Goal: Information Seeking & Learning: Learn about a topic

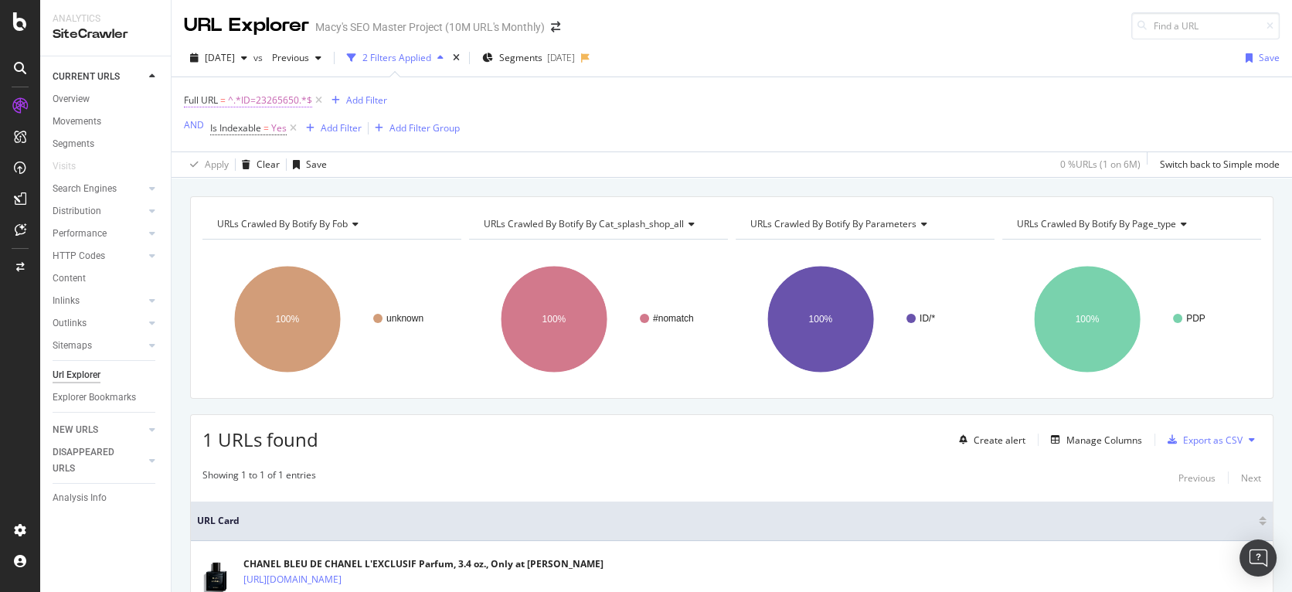
scroll to position [108, 0]
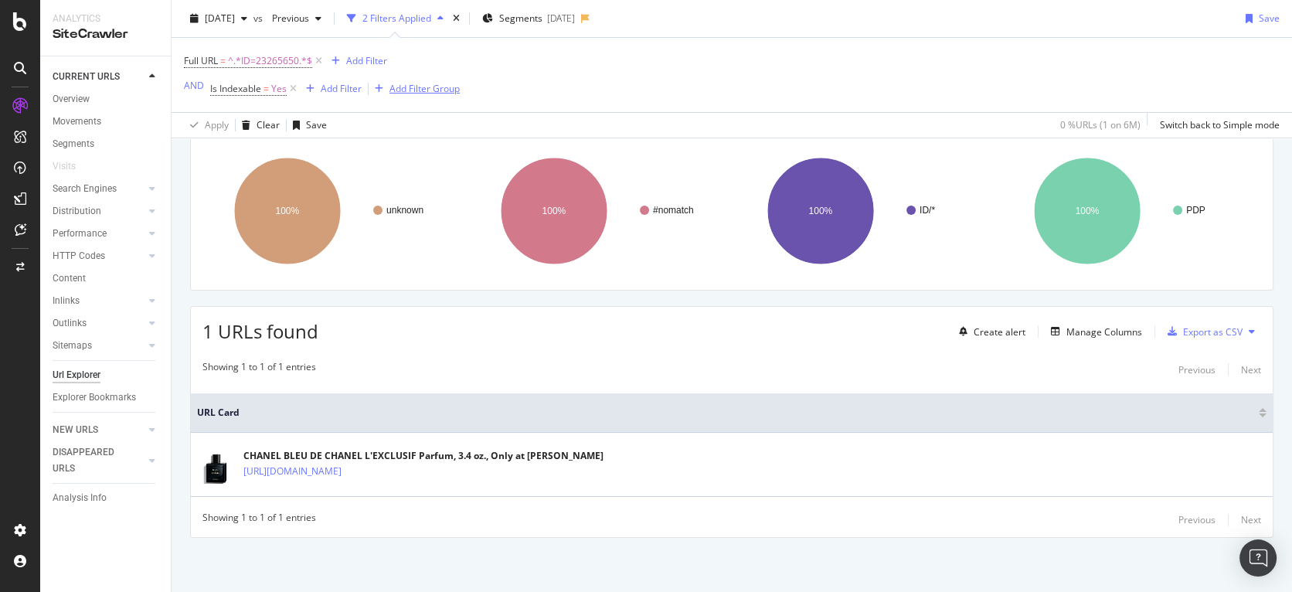
click at [438, 92] on div "Add Filter Group" at bounding box center [424, 88] width 70 height 13
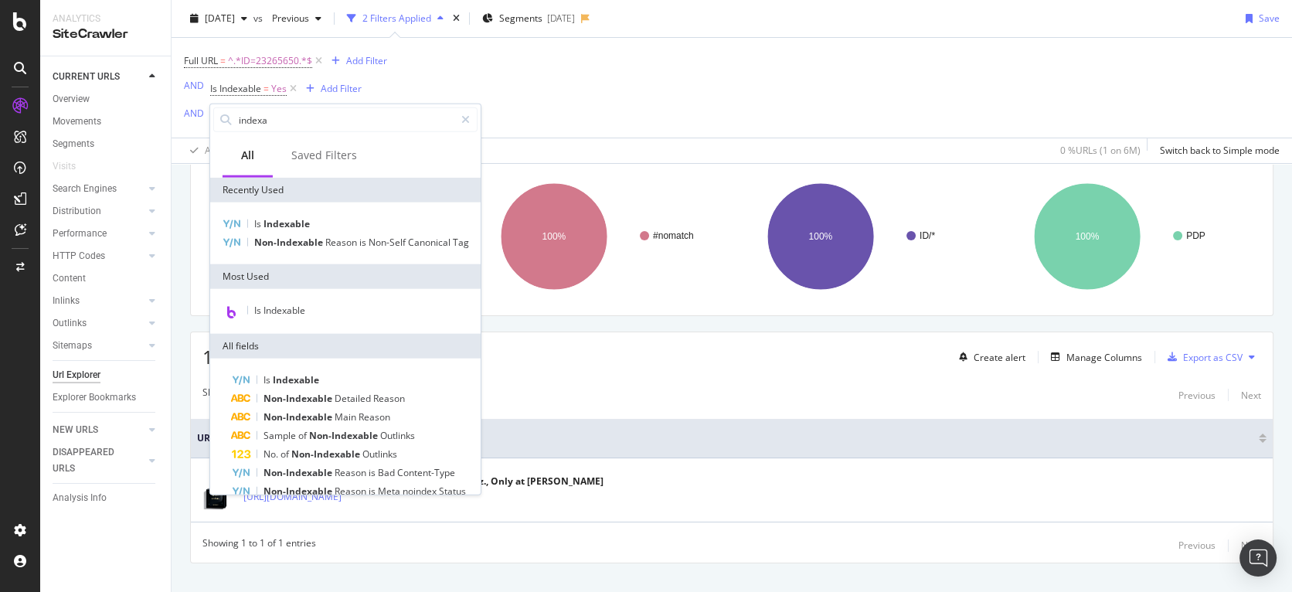
scroll to position [133, 0]
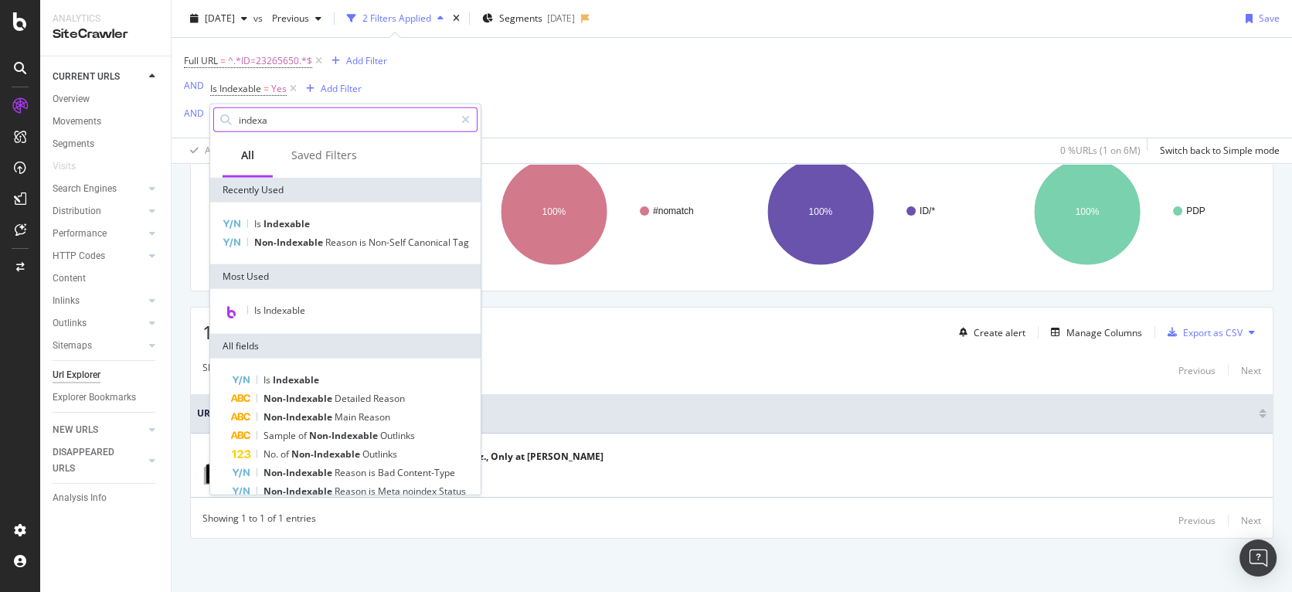
click at [300, 121] on input "indexa" at bounding box center [345, 119] width 217 height 23
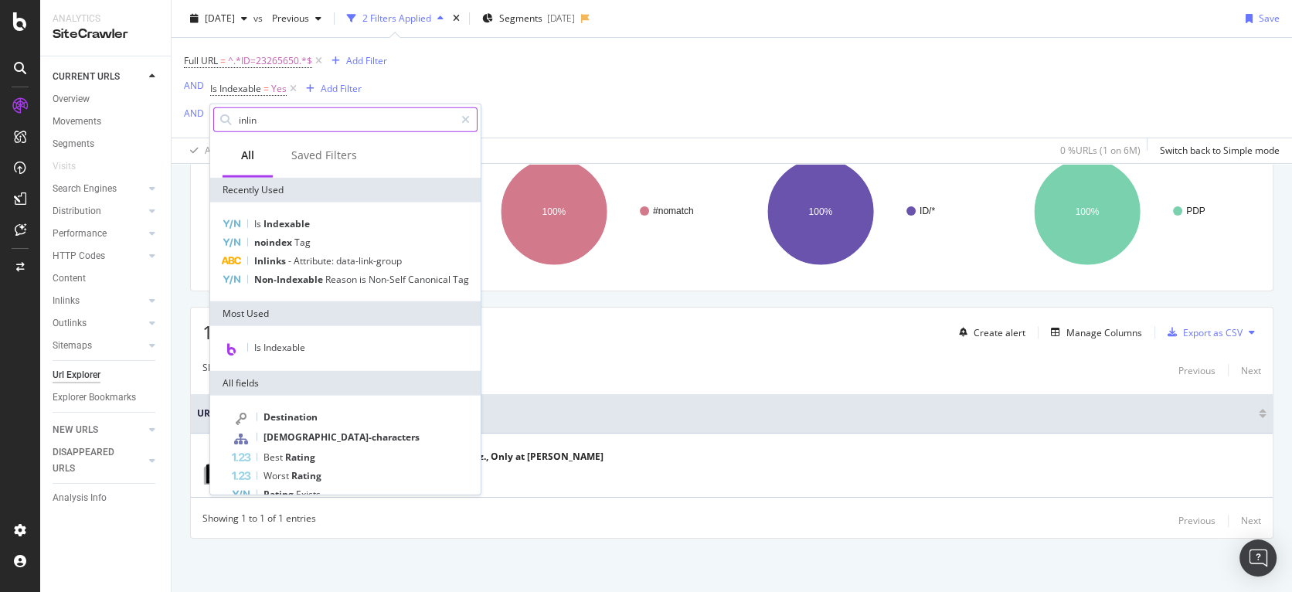
type input "inlink"
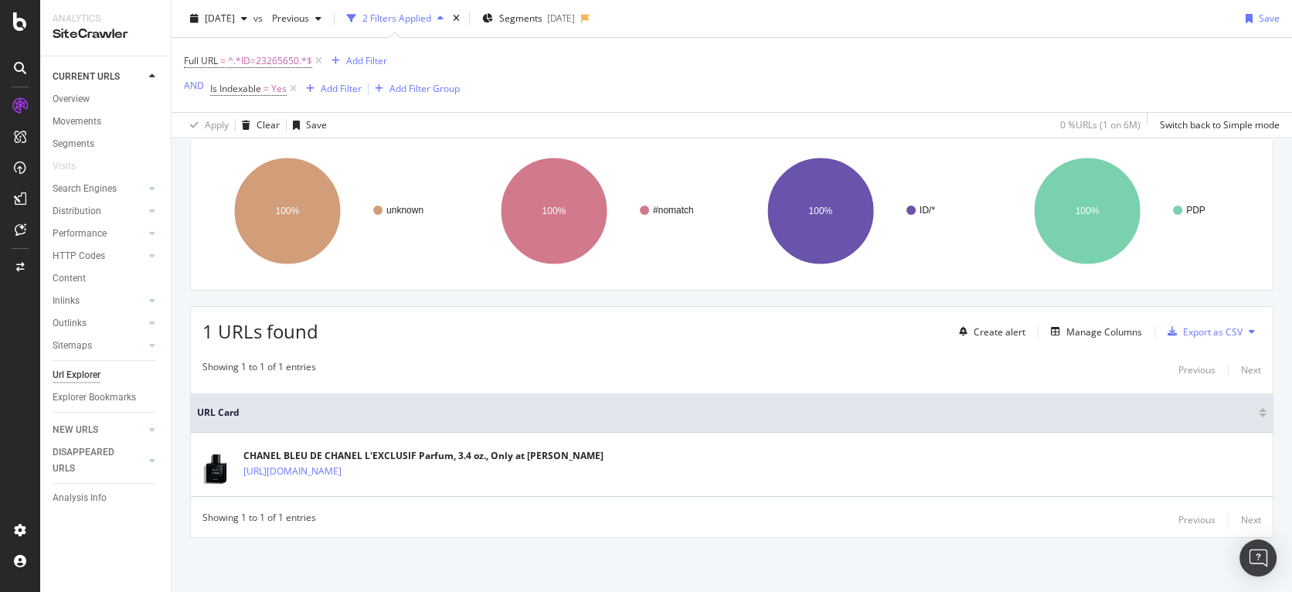
scroll to position [108, 0]
click at [631, 104] on div "Full URL = ^.*ID=23265650.*$ Add Filter AND Is Indexable = Yes Add Filter Add F…" at bounding box center [732, 75] width 1096 height 74
click at [416, 90] on div "Add Filter Group" at bounding box center [424, 88] width 70 height 13
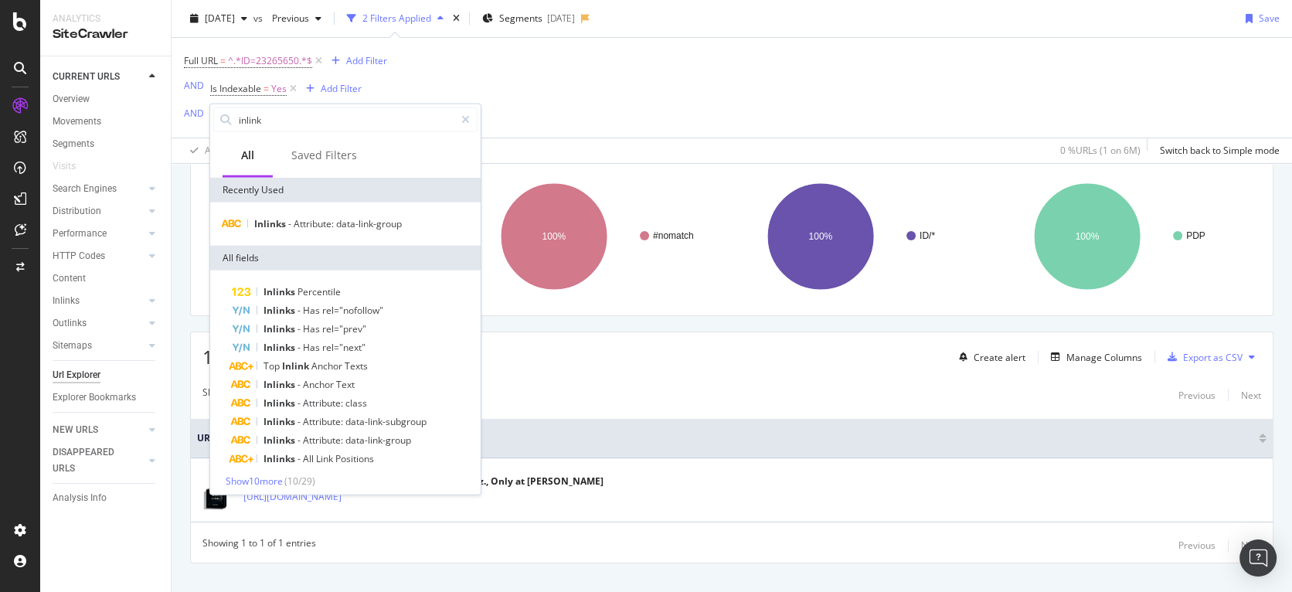
scroll to position [133, 0]
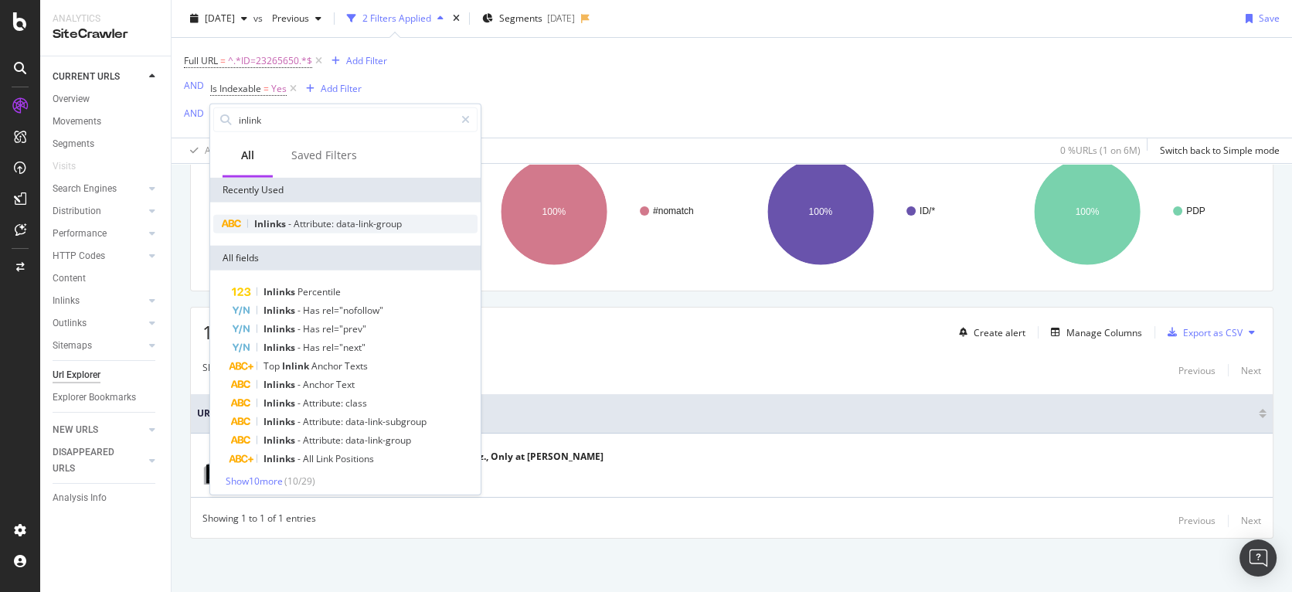
click at [328, 221] on span "Attribute:" at bounding box center [315, 223] width 43 height 13
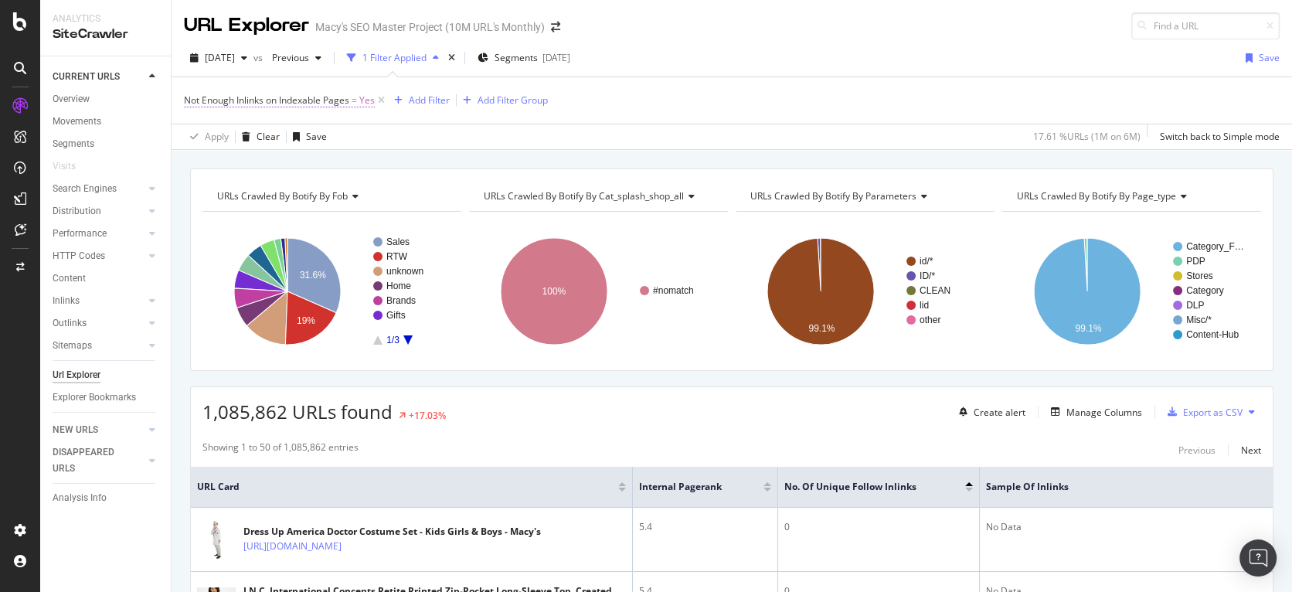
click at [292, 107] on span "Not Enough Inlinks on Indexable Pages = Yes" at bounding box center [279, 101] width 191 height 14
click at [809, 70] on div "2025 Aug. 7th vs Previous 1 Filter Applied Segments 2025-08-04 Save" at bounding box center [732, 61] width 1121 height 31
click at [318, 100] on span "Not Enough Inlinks on Indexable Pages" at bounding box center [266, 100] width 165 height 13
click at [196, 96] on div "Not Enough Inlinks on Indexable Pages" at bounding box center [333, 91] width 297 height 13
click at [189, 94] on icon at bounding box center [187, 89] width 5 height 9
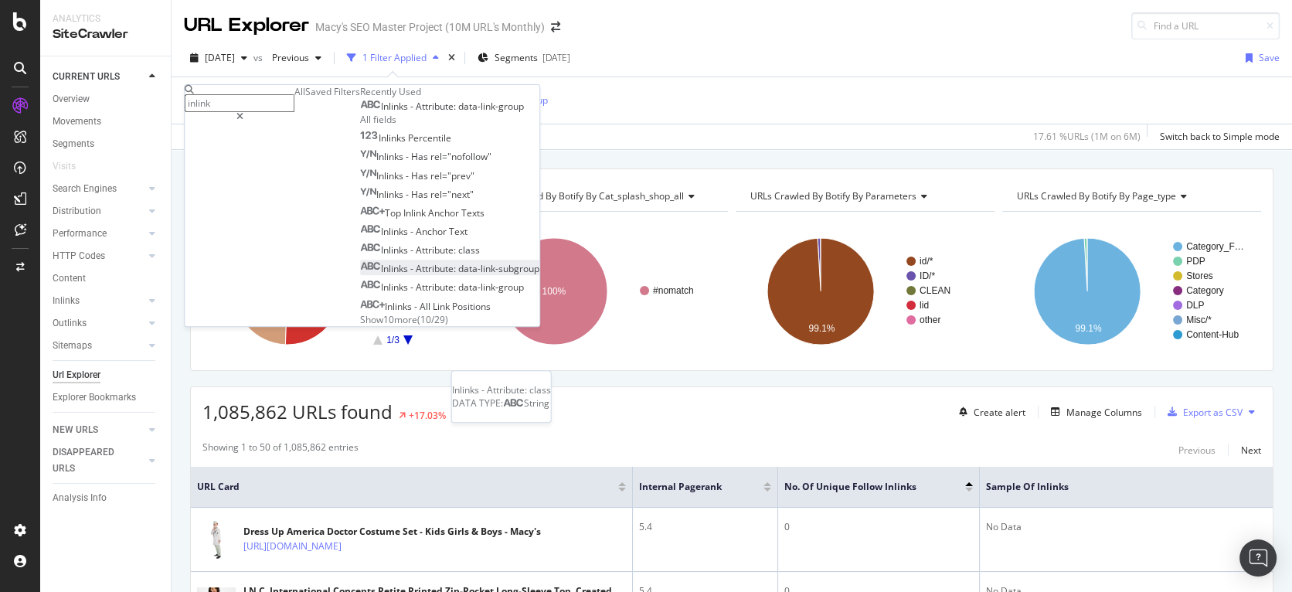
scroll to position [5, 0]
type input "inlink"
drag, startPoint x: 237, startPoint y: 398, endPoint x: 338, endPoint y: 403, distance: 100.6
click at [381, 275] on span "Inlinks - Attribute: data-link-subgroup" at bounding box center [460, 268] width 158 height 13
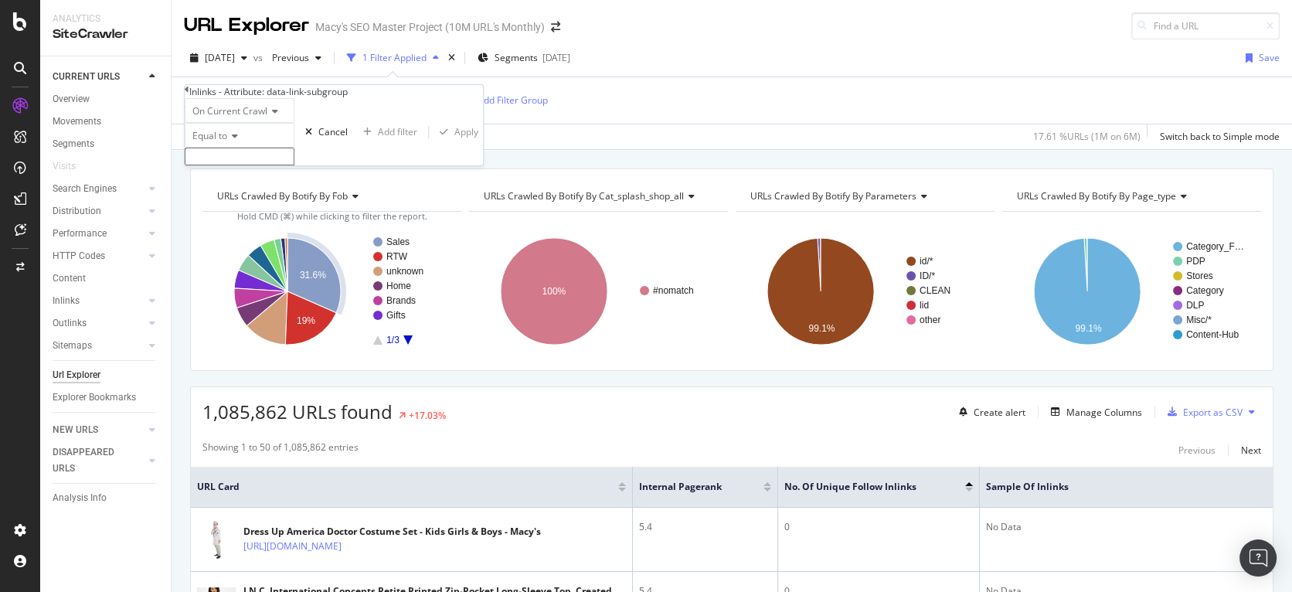
click at [228, 165] on input "text" at bounding box center [240, 157] width 110 height 18
click at [263, 91] on div "Inlinks - Attribute: data-link-subgroup" at bounding box center [268, 91] width 158 height 13
click at [189, 94] on icon at bounding box center [187, 89] width 5 height 9
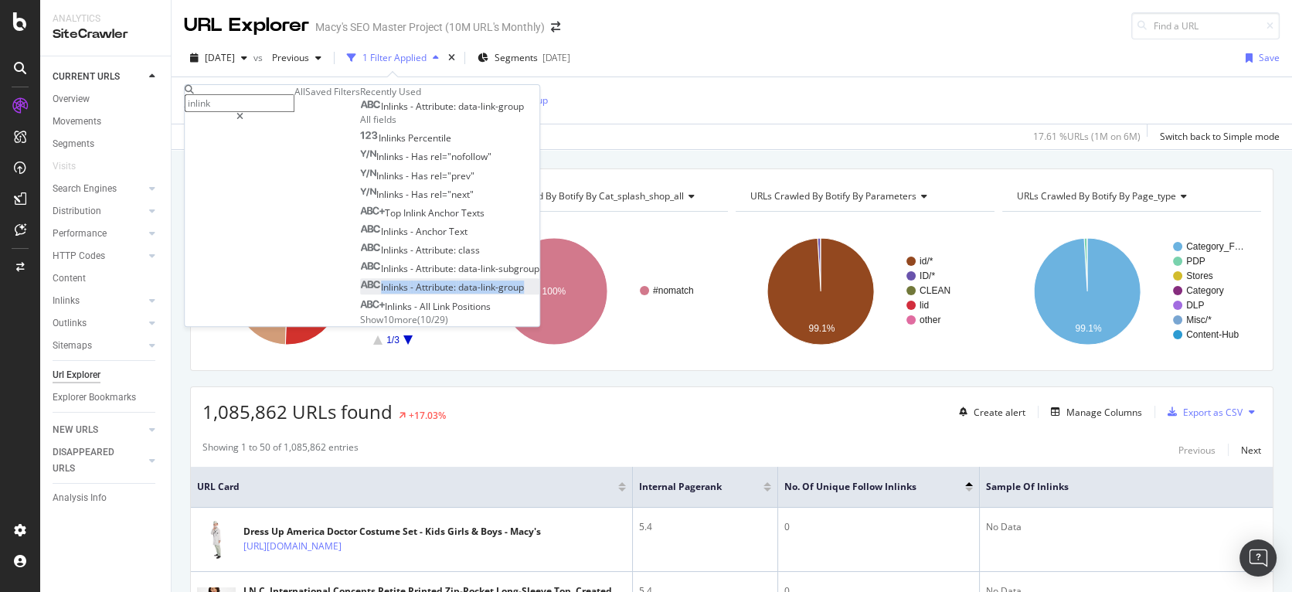
drag, startPoint x: 236, startPoint y: 421, endPoint x: 389, endPoint y: 424, distance: 153.0
click at [389, 294] on div "Inlinks - Attribute: data-link-group" at bounding box center [442, 287] width 164 height 13
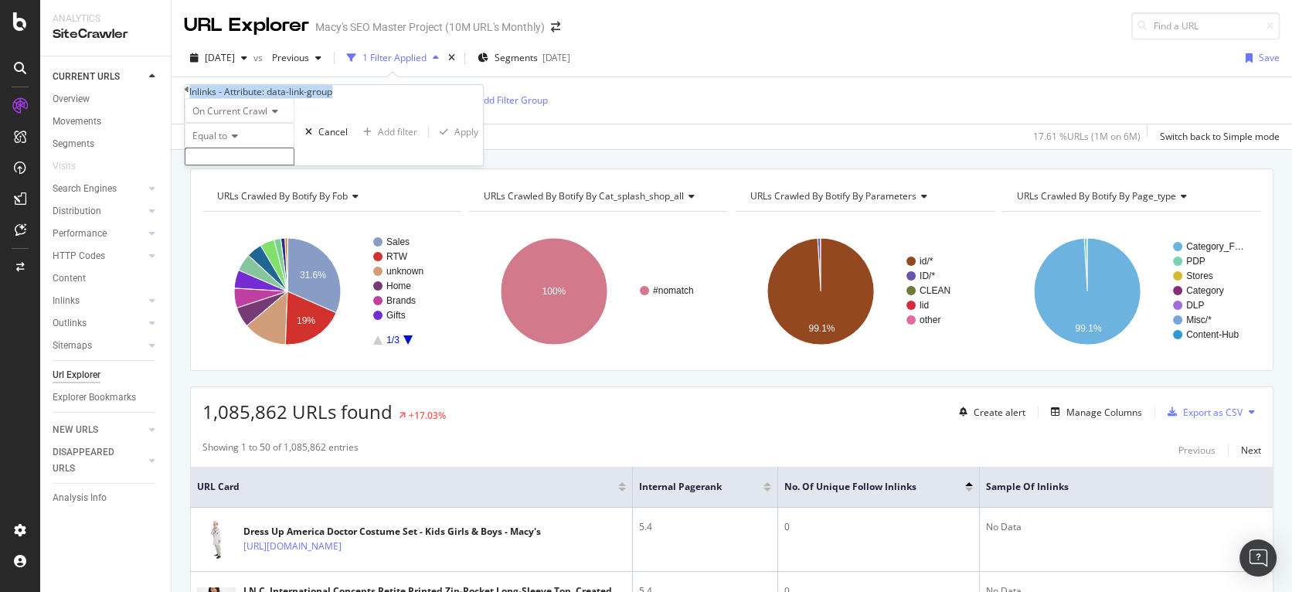
drag, startPoint x: 201, startPoint y: 96, endPoint x: 367, endPoint y: 97, distance: 166.2
click at [367, 97] on div "Inlinks - Attribute: data-link-group" at bounding box center [334, 91] width 298 height 13
copy div "Inlinks - Attribute: data-link-group"
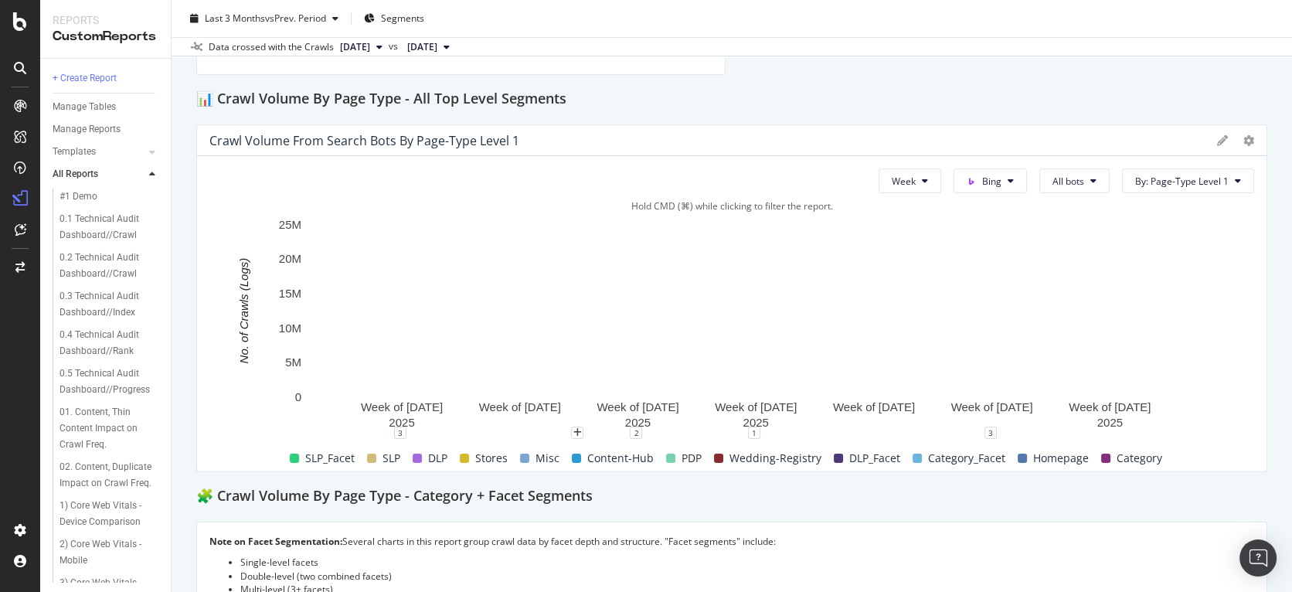
scroll to position [220, 0]
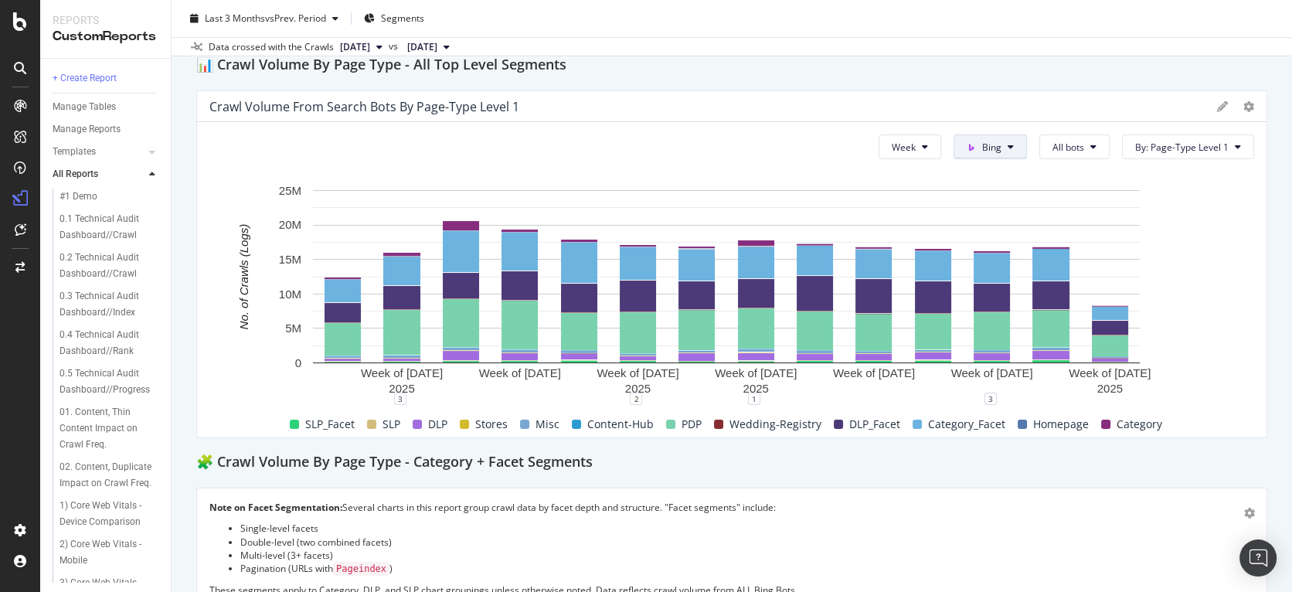
click at [1006, 147] on button "Bing" at bounding box center [990, 146] width 73 height 25
click at [1076, 148] on button "All bots" at bounding box center [1074, 146] width 70 height 25
click at [1080, 111] on div "Crawl Volume from Search Bots by Page-Type Level 1" at bounding box center [709, 106] width 1000 height 15
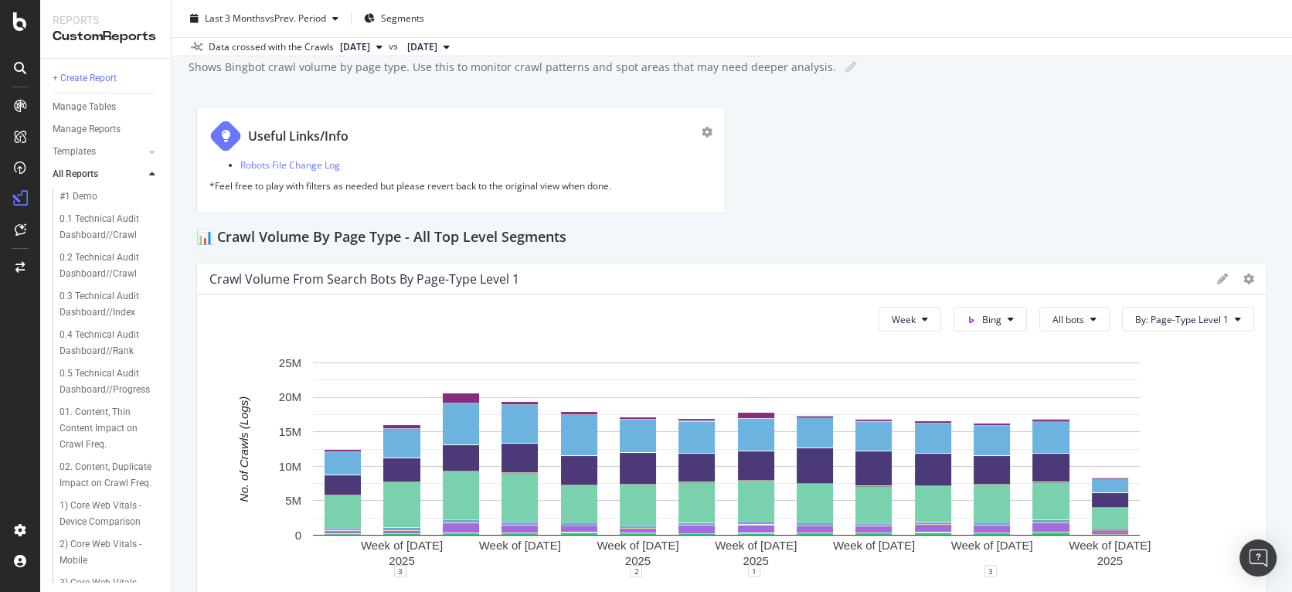
scroll to position [0, 0]
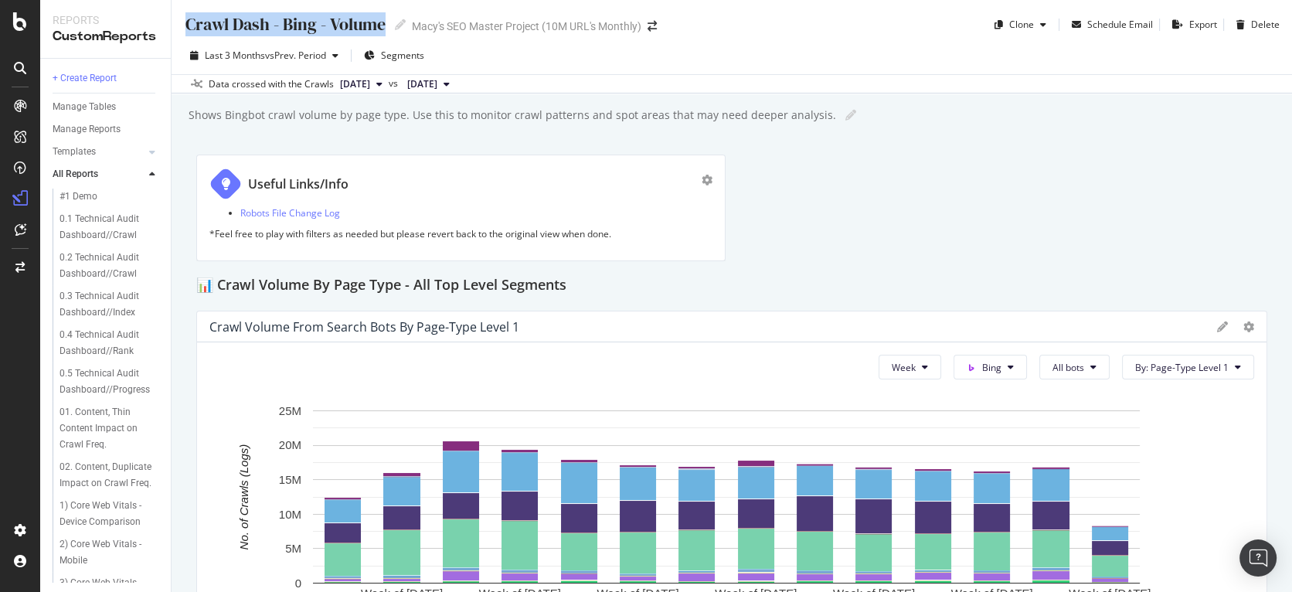
drag, startPoint x: 189, startPoint y: 22, endPoint x: 385, endPoint y: 19, distance: 196.3
click at [385, 19] on div "Crawl Dash - Bing - Volume" at bounding box center [285, 24] width 202 height 24
drag, startPoint x: 852, startPoint y: 151, endPoint x: 862, endPoint y: 154, distance: 9.6
click at [852, 151] on div "Crawl Dash - Bing - Volume Crawl Dash - Bing - Volume Macy's SEO Master Project…" at bounding box center [732, 296] width 1121 height 592
